Goal: Check status: Check status

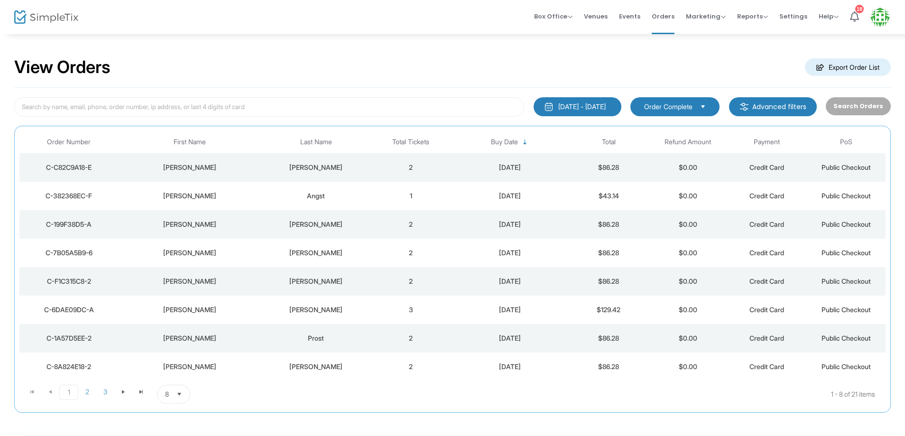
click at [368, 169] on div "[PERSON_NAME]" at bounding box center [316, 167] width 106 height 9
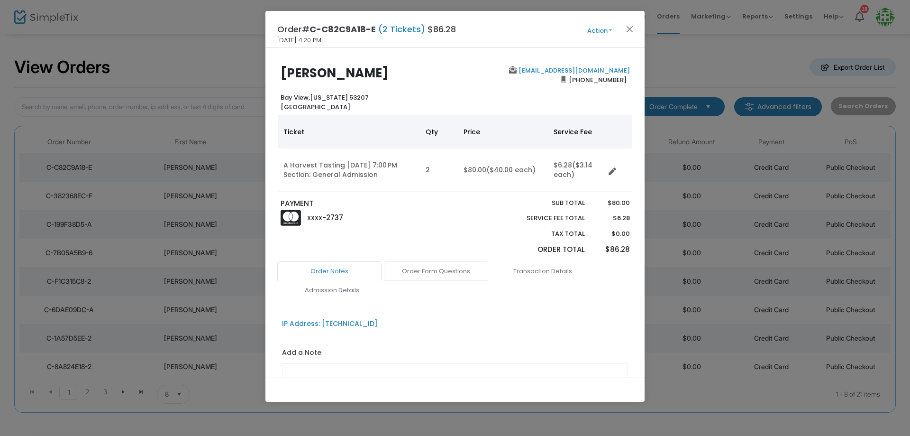
click at [430, 270] on link "Order Form Questions" at bounding box center [436, 271] width 104 height 20
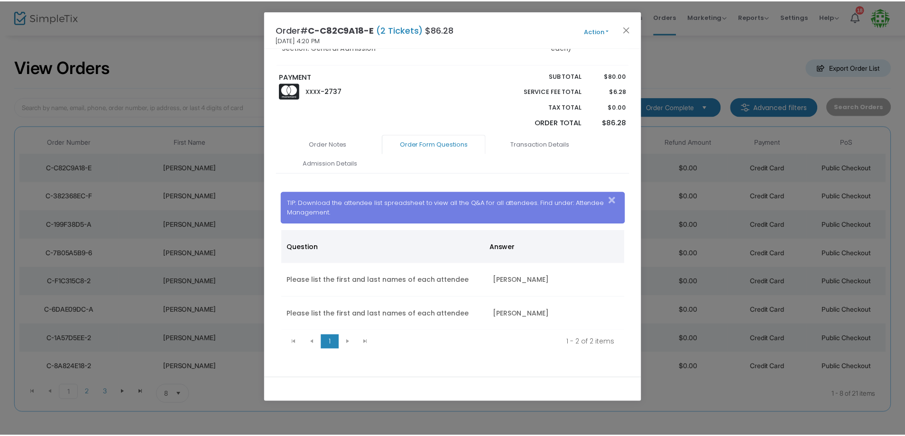
scroll to position [136, 0]
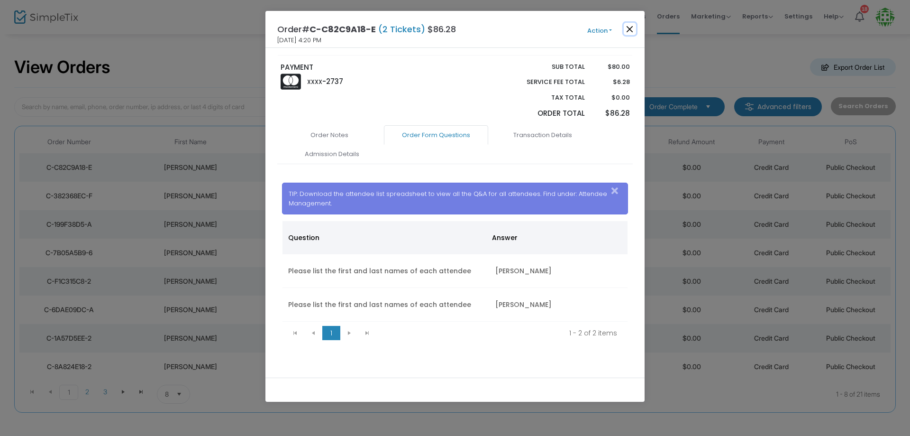
drag, startPoint x: 632, startPoint y: 24, endPoint x: 624, endPoint y: 22, distance: 8.3
click at [632, 25] on button "Close" at bounding box center [630, 29] width 12 height 12
